Goal: Transaction & Acquisition: Purchase product/service

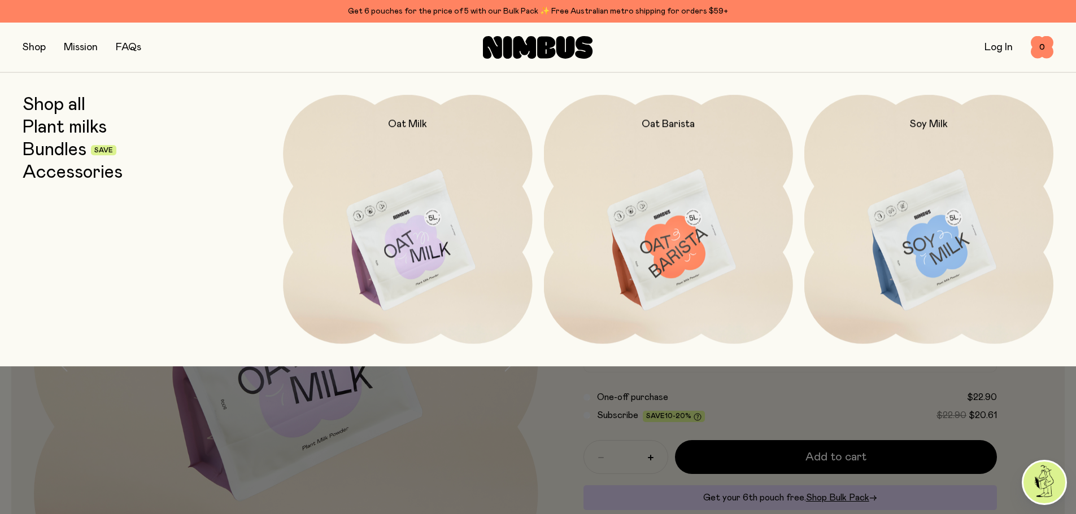
click at [53, 108] on link "Shop all" at bounding box center [54, 105] width 63 height 20
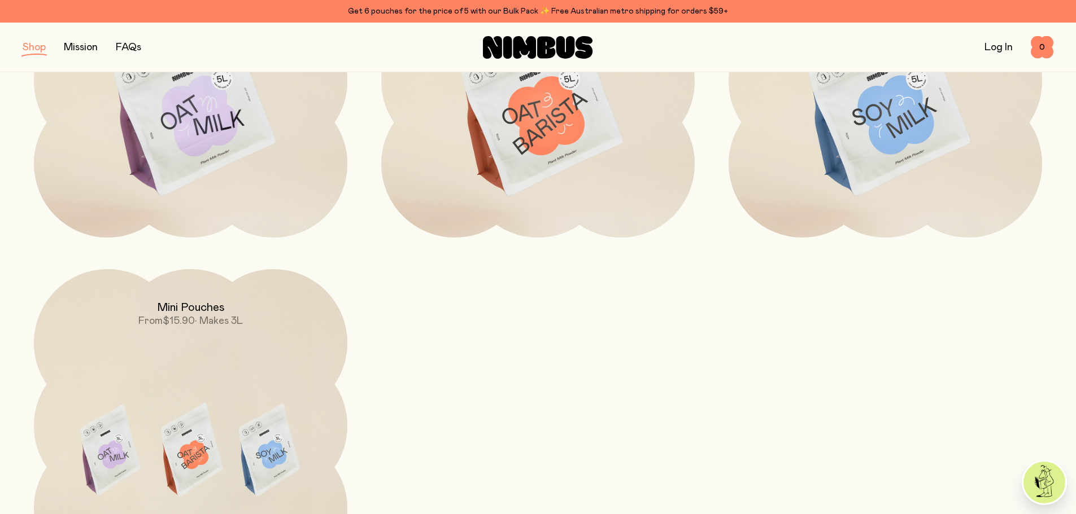
scroll to position [169, 0]
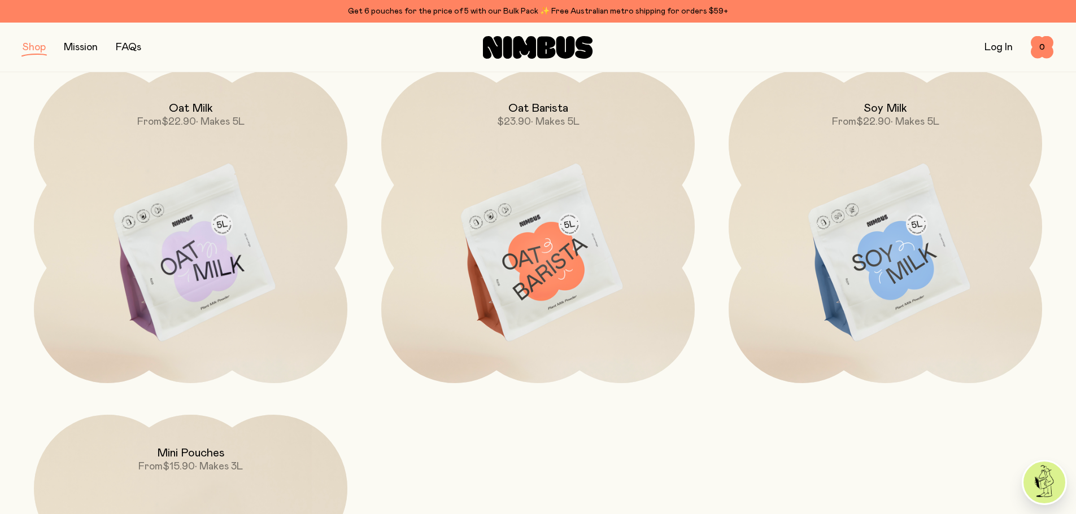
click at [85, 46] on link "Mission" at bounding box center [81, 47] width 34 height 10
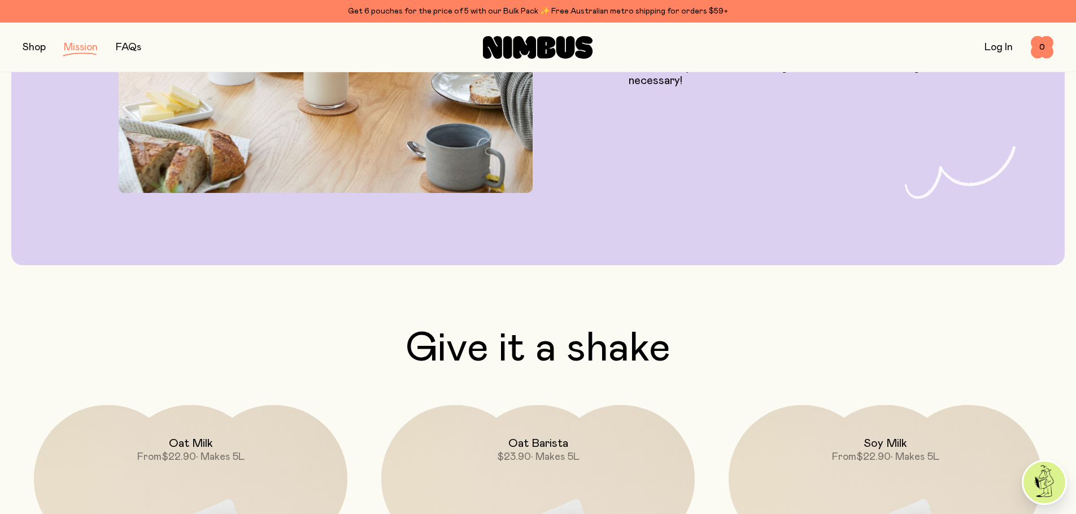
scroll to position [1920, 0]
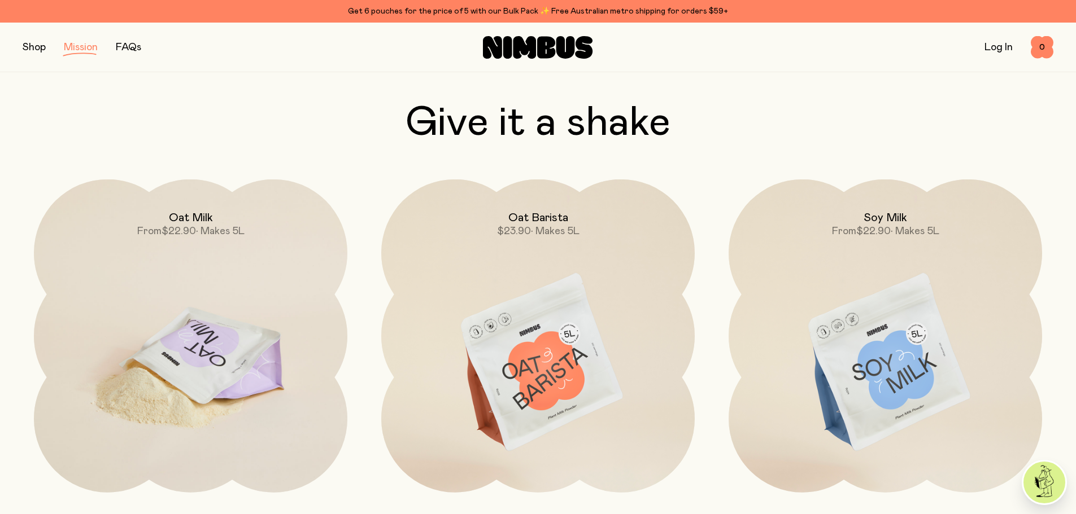
click at [247, 240] on img at bounding box center [190, 364] width 313 height 368
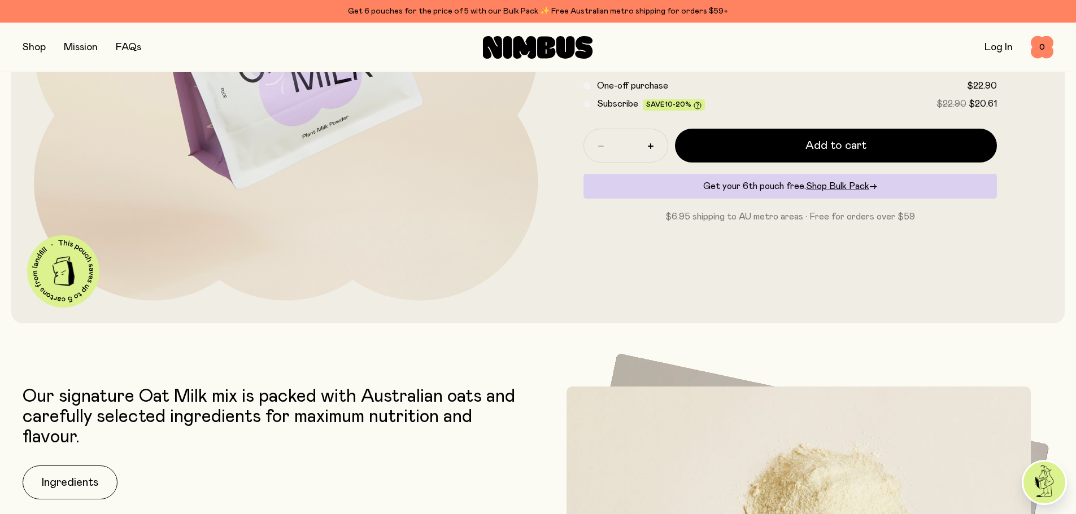
scroll to position [395, 0]
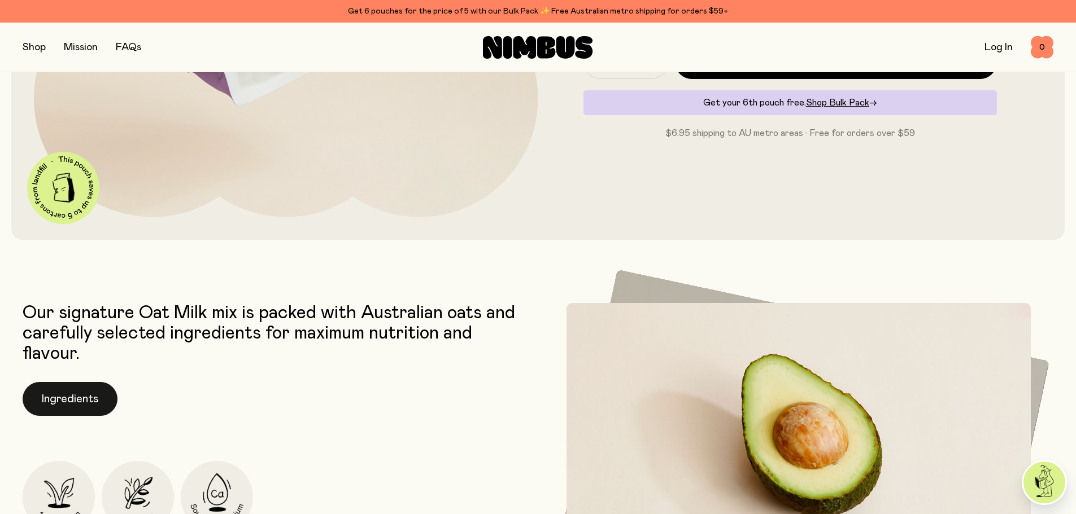
click at [69, 399] on button "Ingredients" at bounding box center [70, 399] width 95 height 34
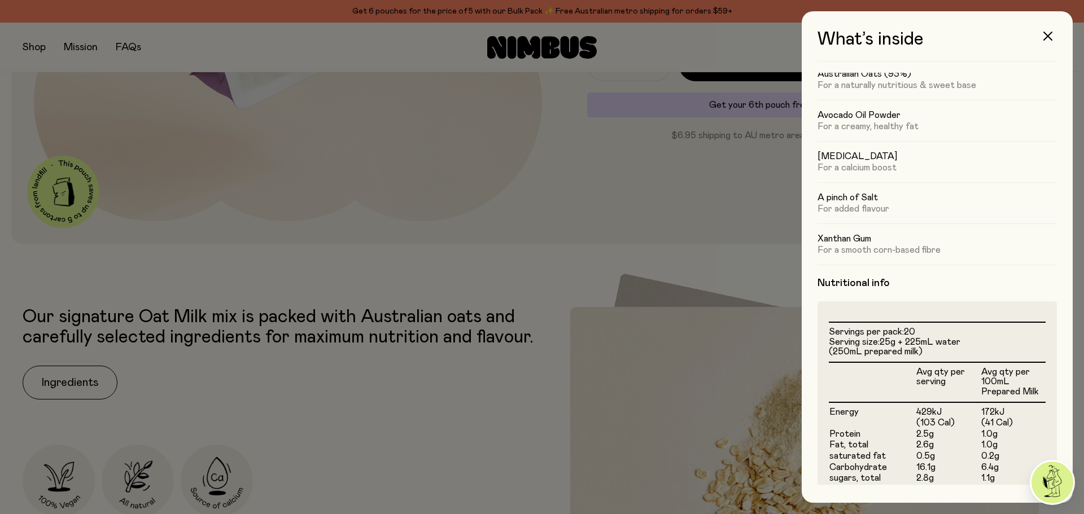
scroll to position [0, 0]
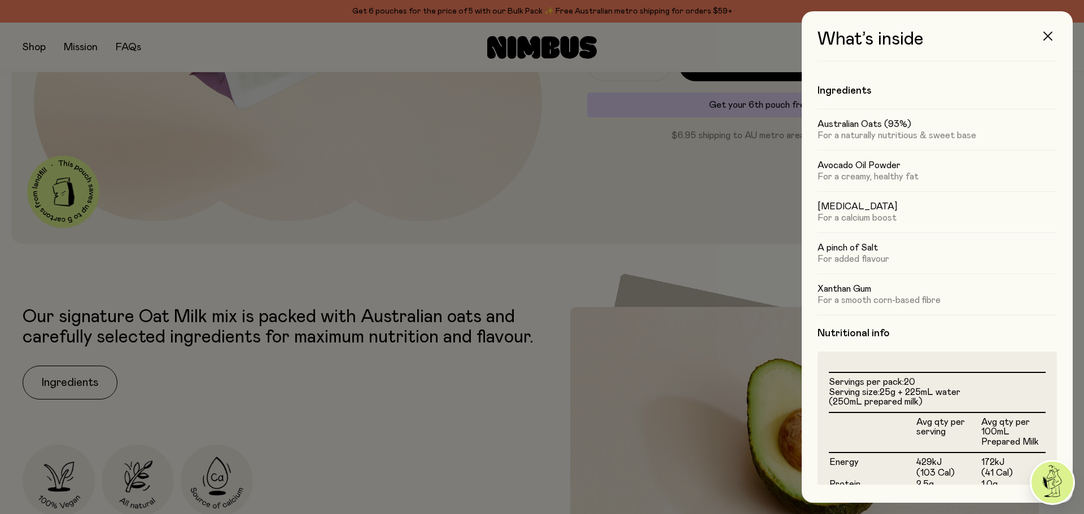
click at [1051, 37] on icon "button" at bounding box center [1048, 36] width 9 height 9
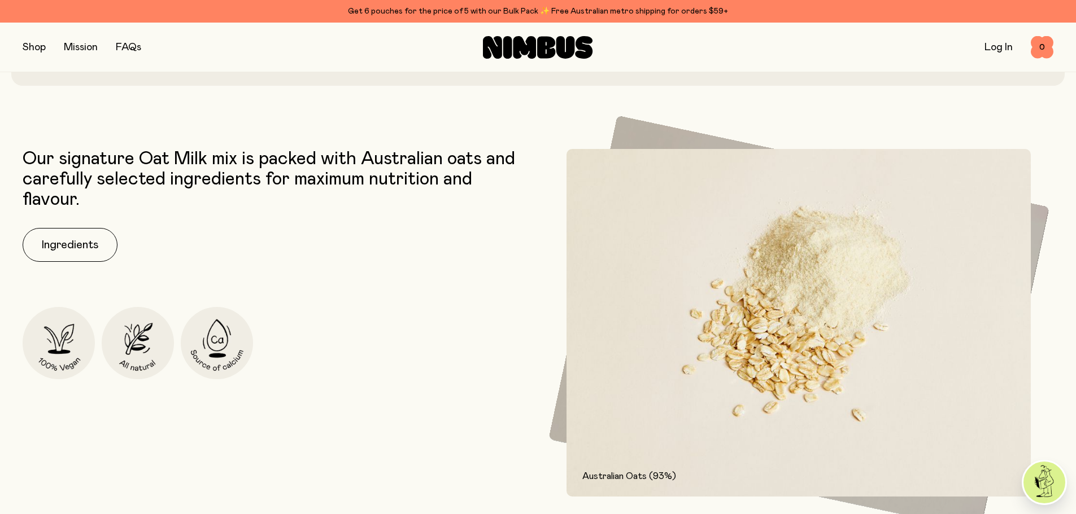
scroll to position [508, 0]
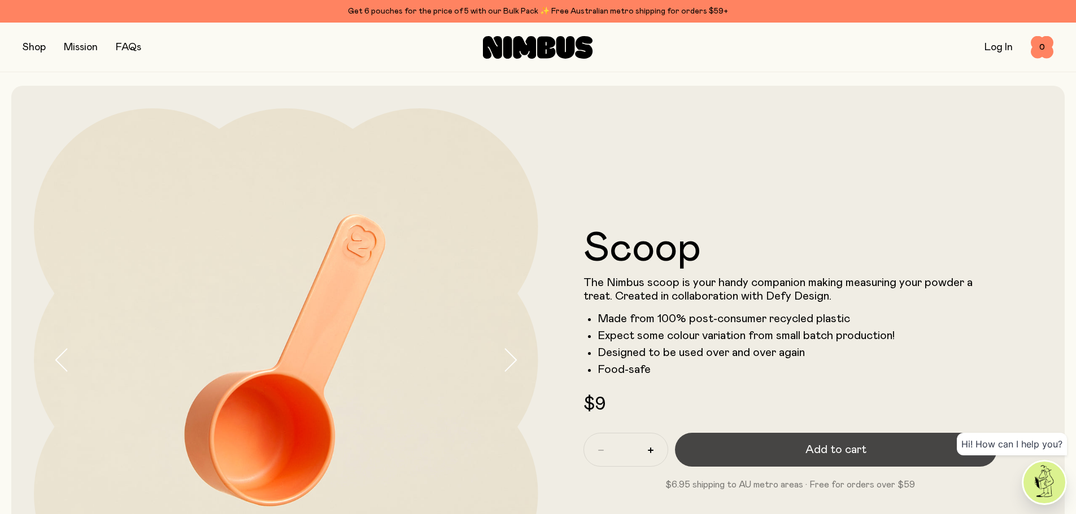
click at [778, 449] on button "Add to cart" at bounding box center [836, 450] width 322 height 34
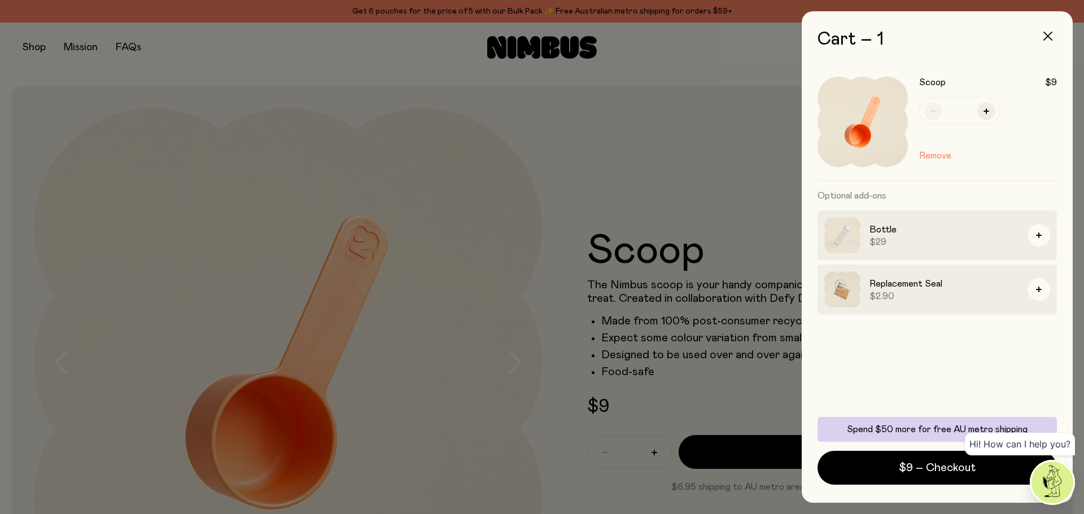
click at [1045, 34] on icon "button" at bounding box center [1048, 36] width 9 height 9
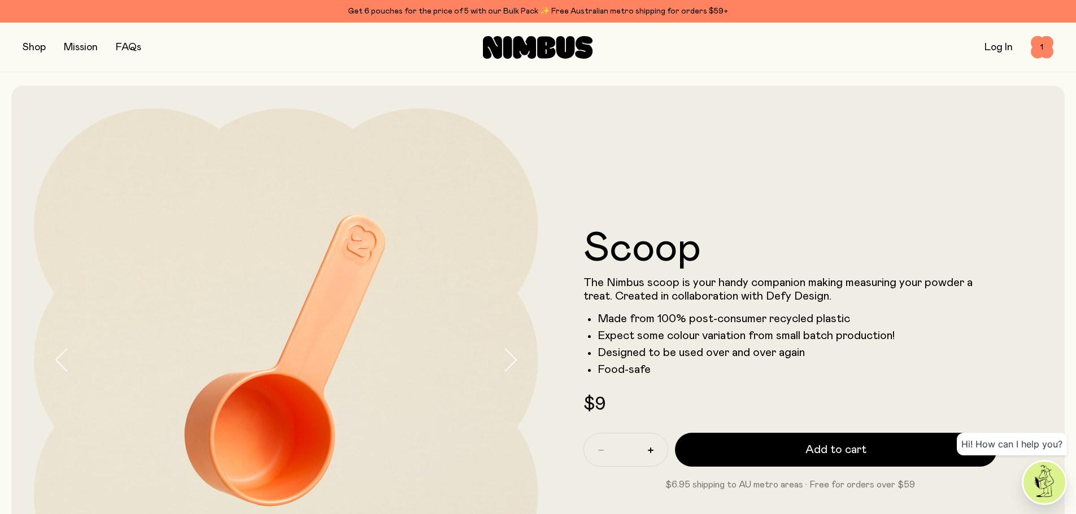
click at [39, 45] on button "button" at bounding box center [34, 48] width 23 height 16
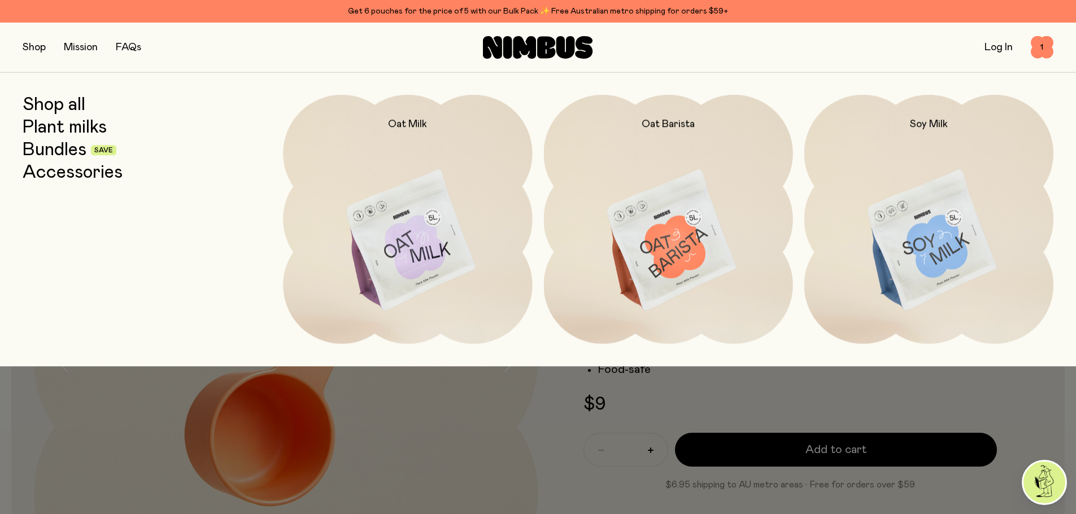
click at [51, 156] on link "Bundles" at bounding box center [55, 150] width 64 height 20
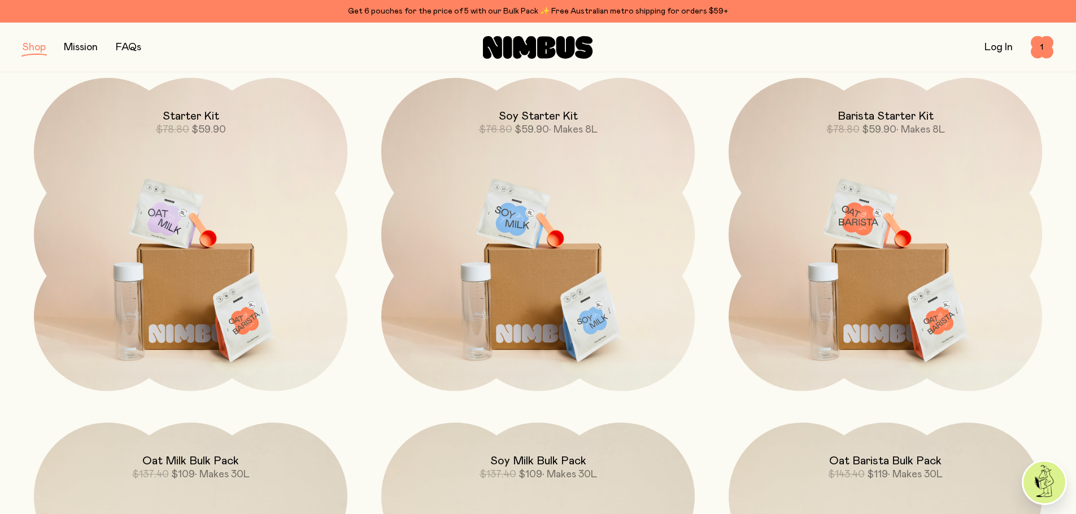
scroll to position [169, 0]
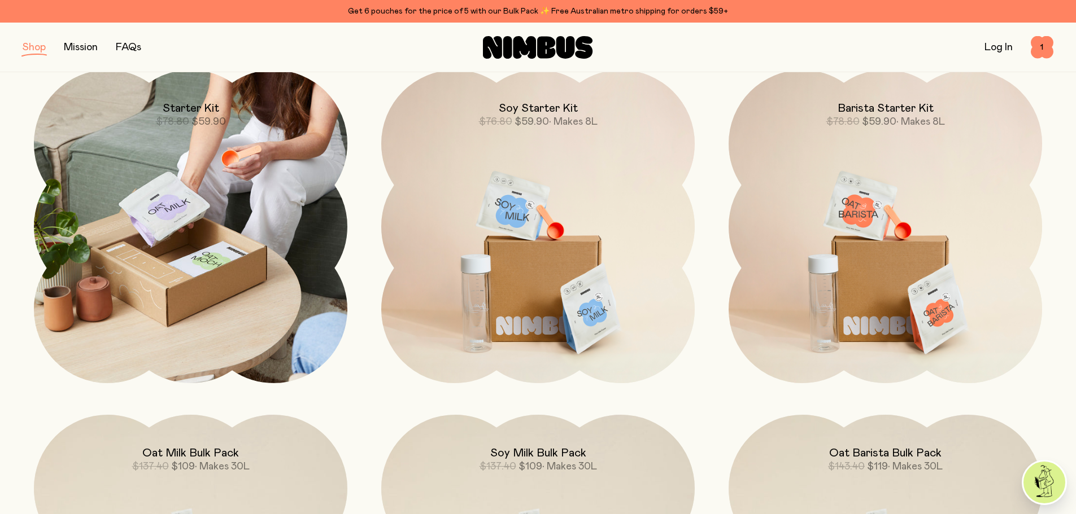
click at [145, 237] on img at bounding box center [190, 226] width 313 height 313
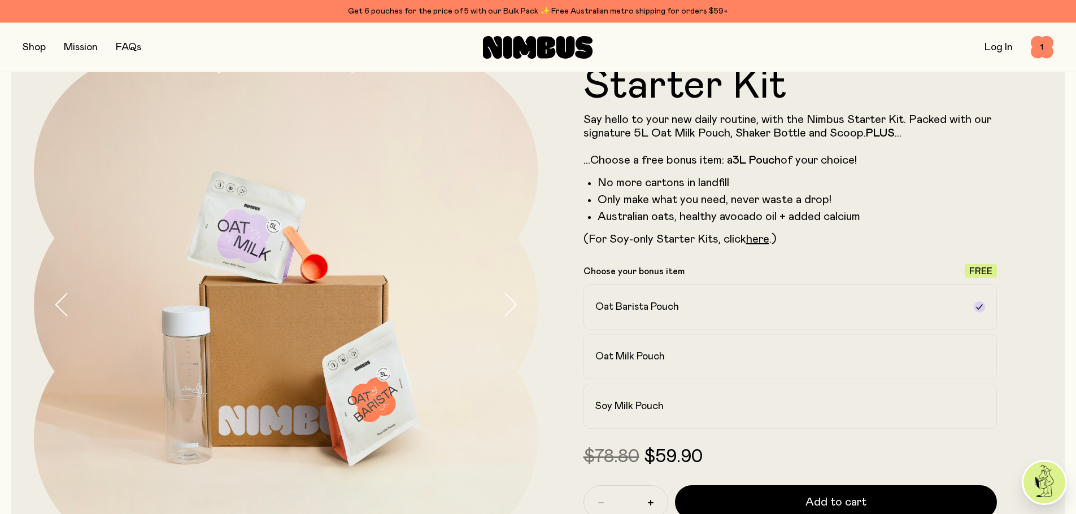
scroll to position [113, 0]
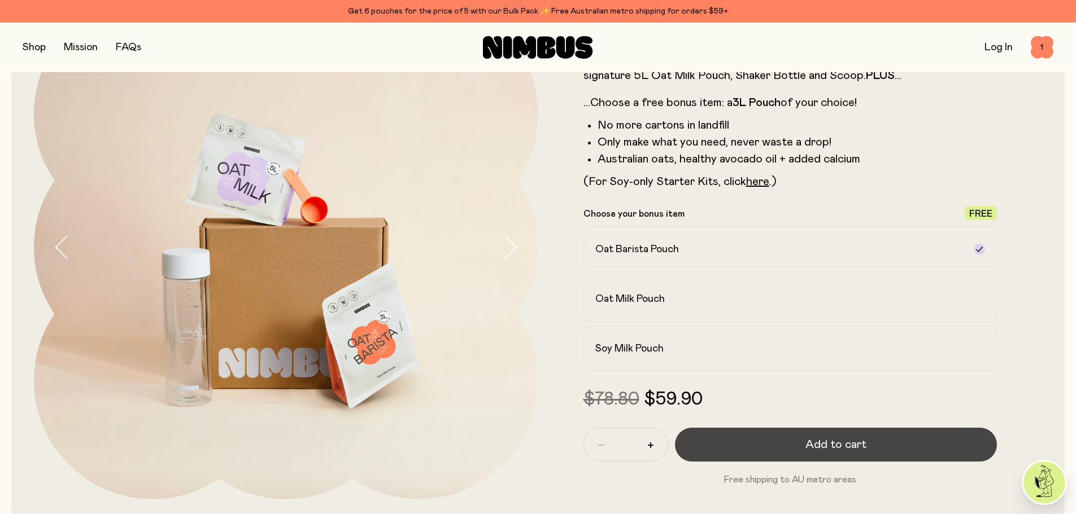
click at [889, 452] on button "Add to cart" at bounding box center [836, 445] width 322 height 34
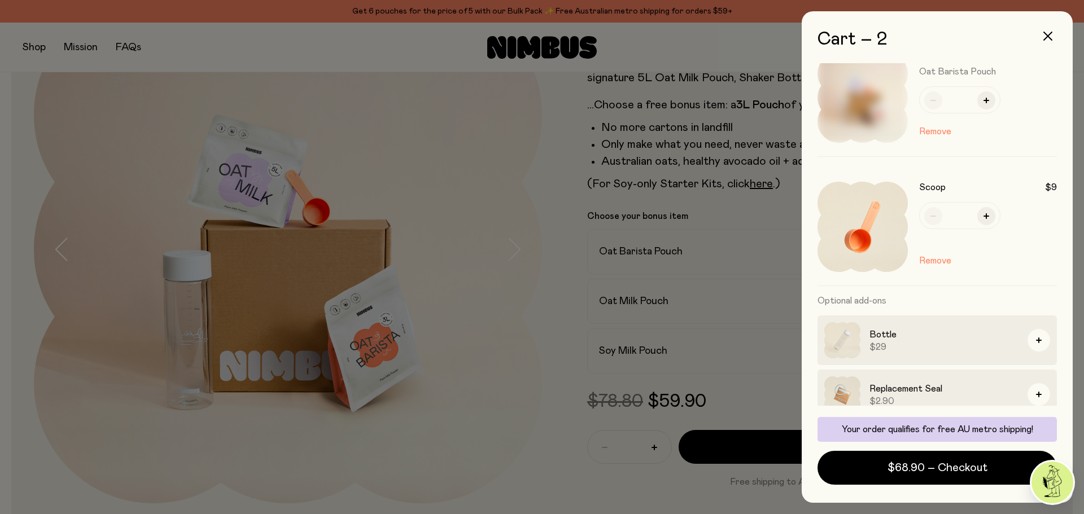
scroll to position [38, 0]
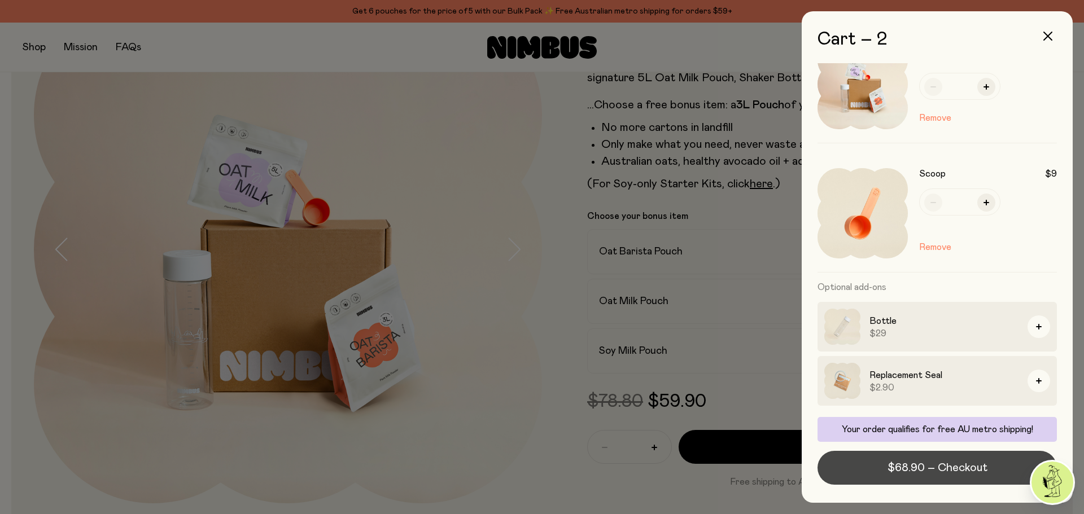
click at [931, 458] on button "$68.90 – Checkout" at bounding box center [937, 468] width 239 height 34
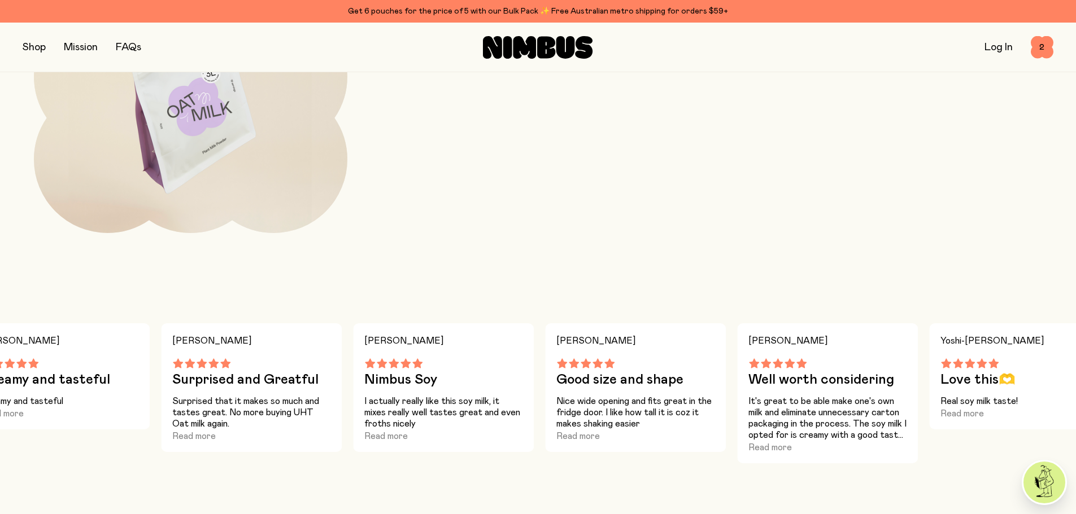
scroll to position [1807, 0]
